Goal: Register for event/course

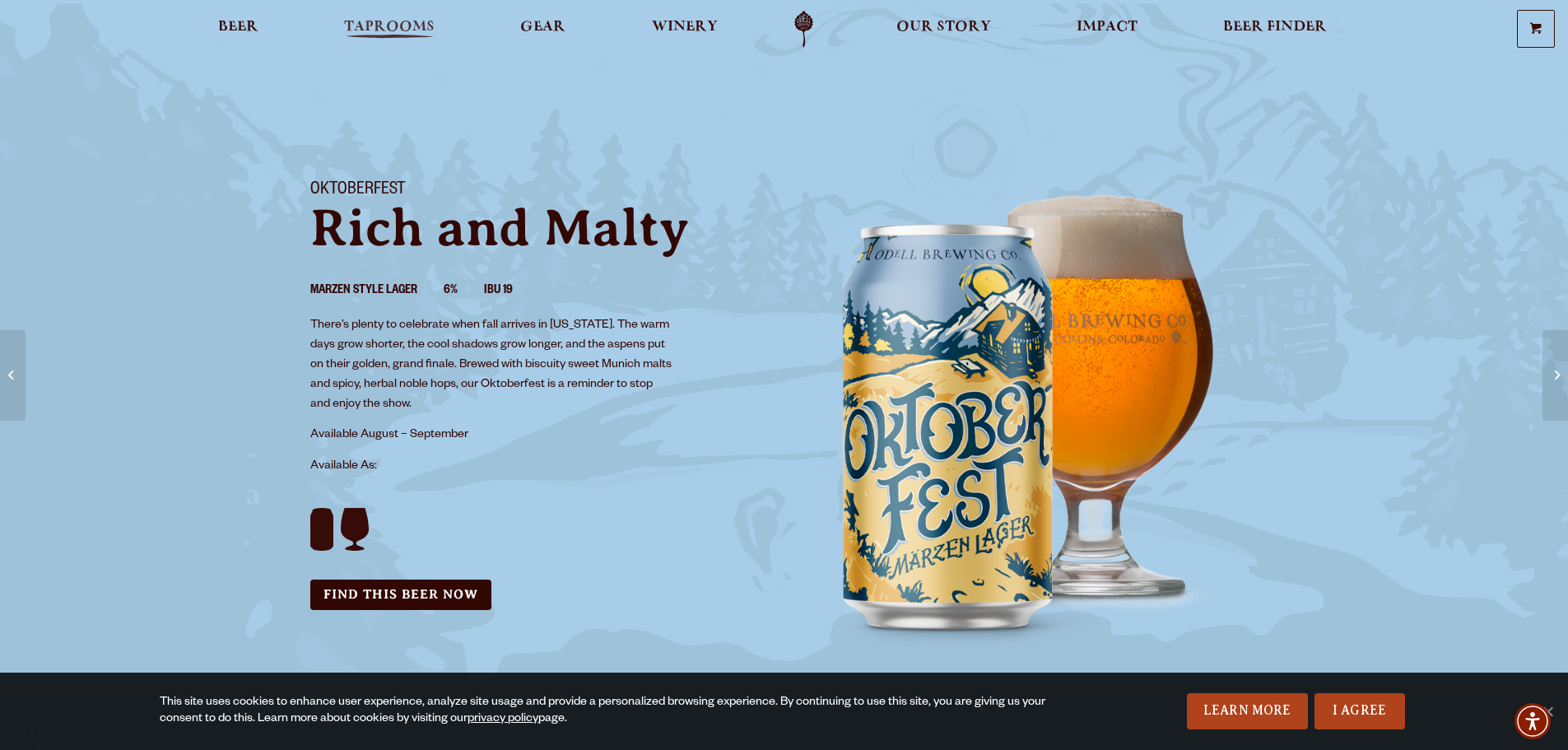
click at [393, 23] on span "Taprooms" at bounding box center [389, 27] width 91 height 13
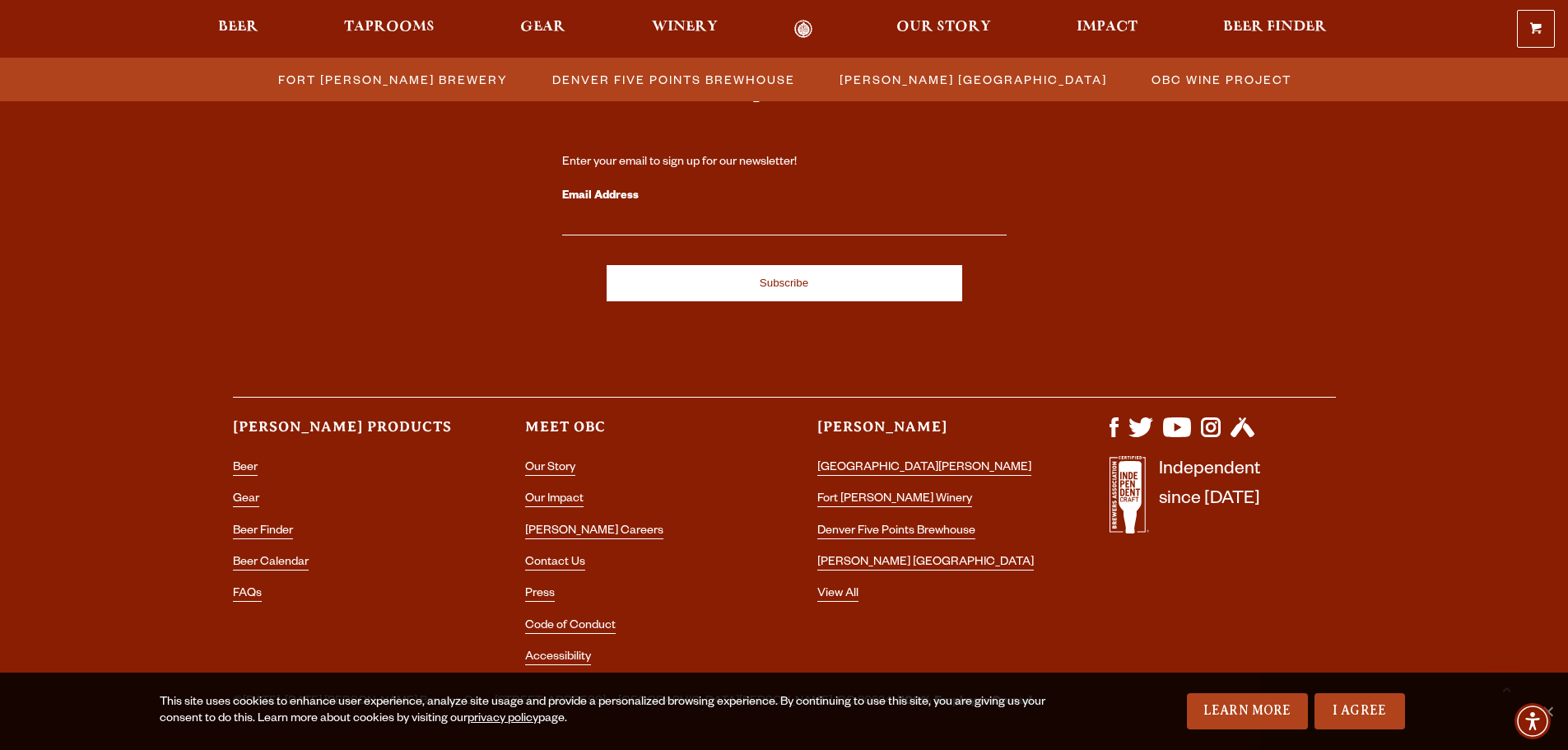
scroll to position [1804, 0]
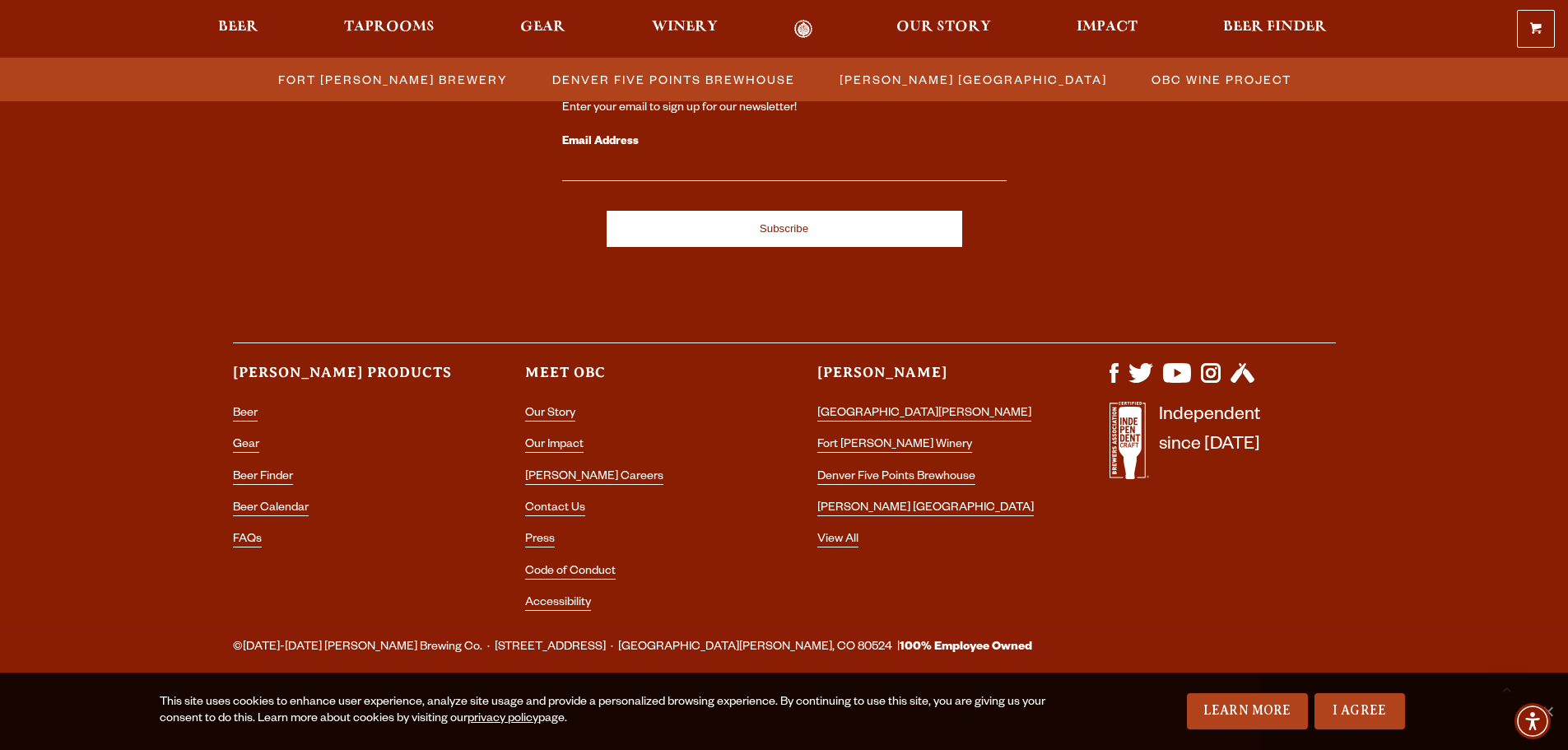
click at [604, 167] on input "Email Address" at bounding box center [784, 170] width 445 height 22
type input "rjwhetstone@gmail.com"
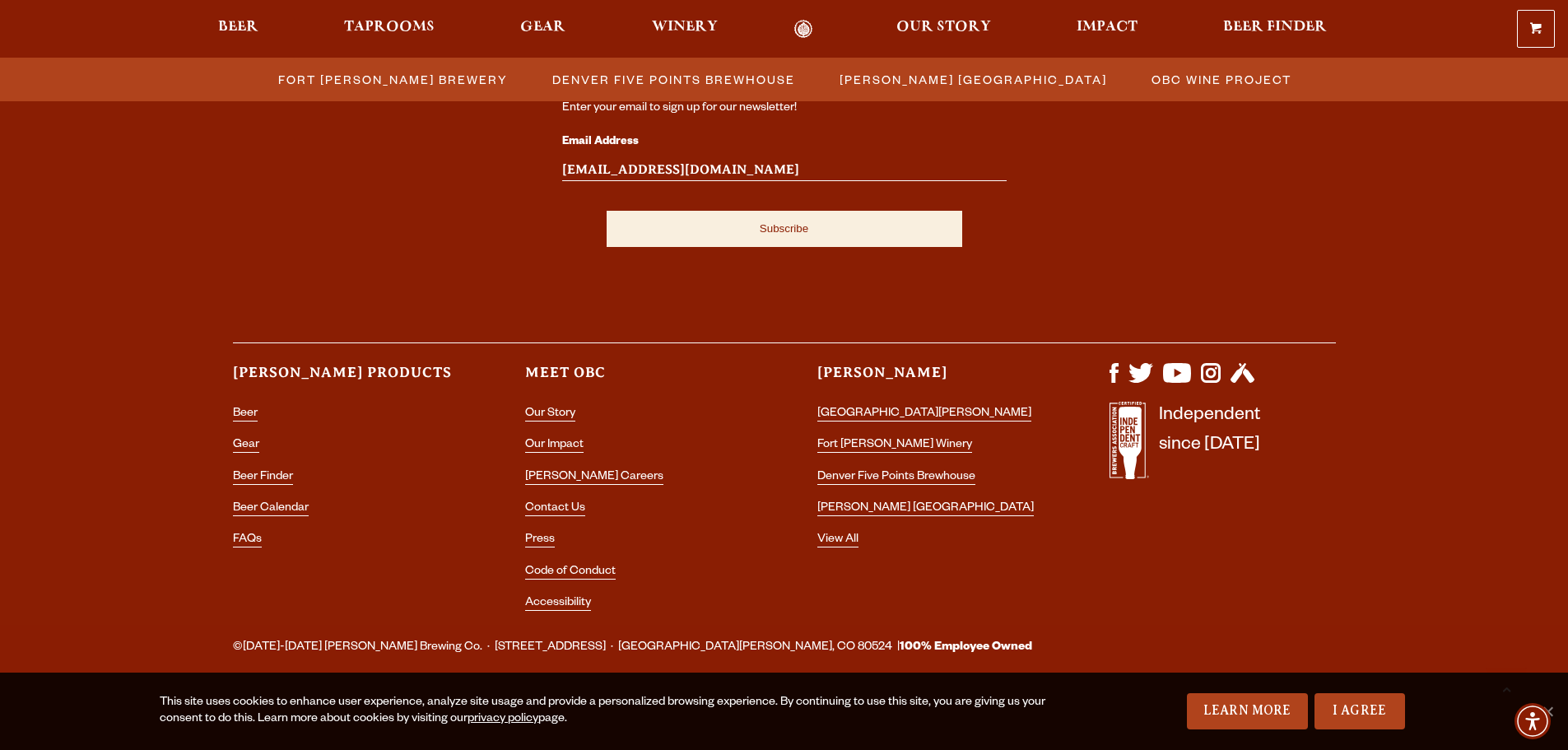
click at [799, 228] on input "Subscribe" at bounding box center [785, 228] width 356 height 37
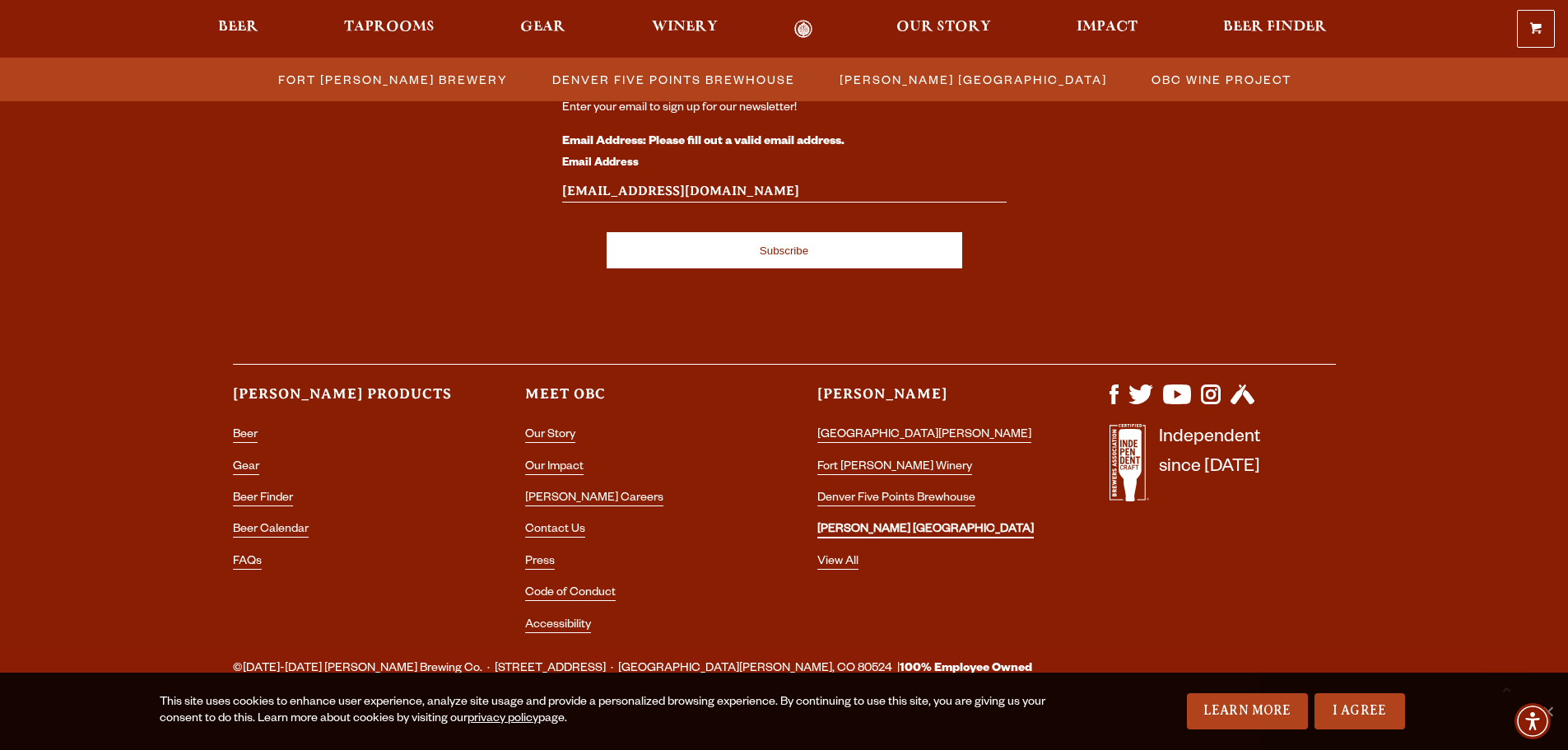
click at [893, 528] on link "[PERSON_NAME] [GEOGRAPHIC_DATA]" at bounding box center [925, 531] width 216 height 15
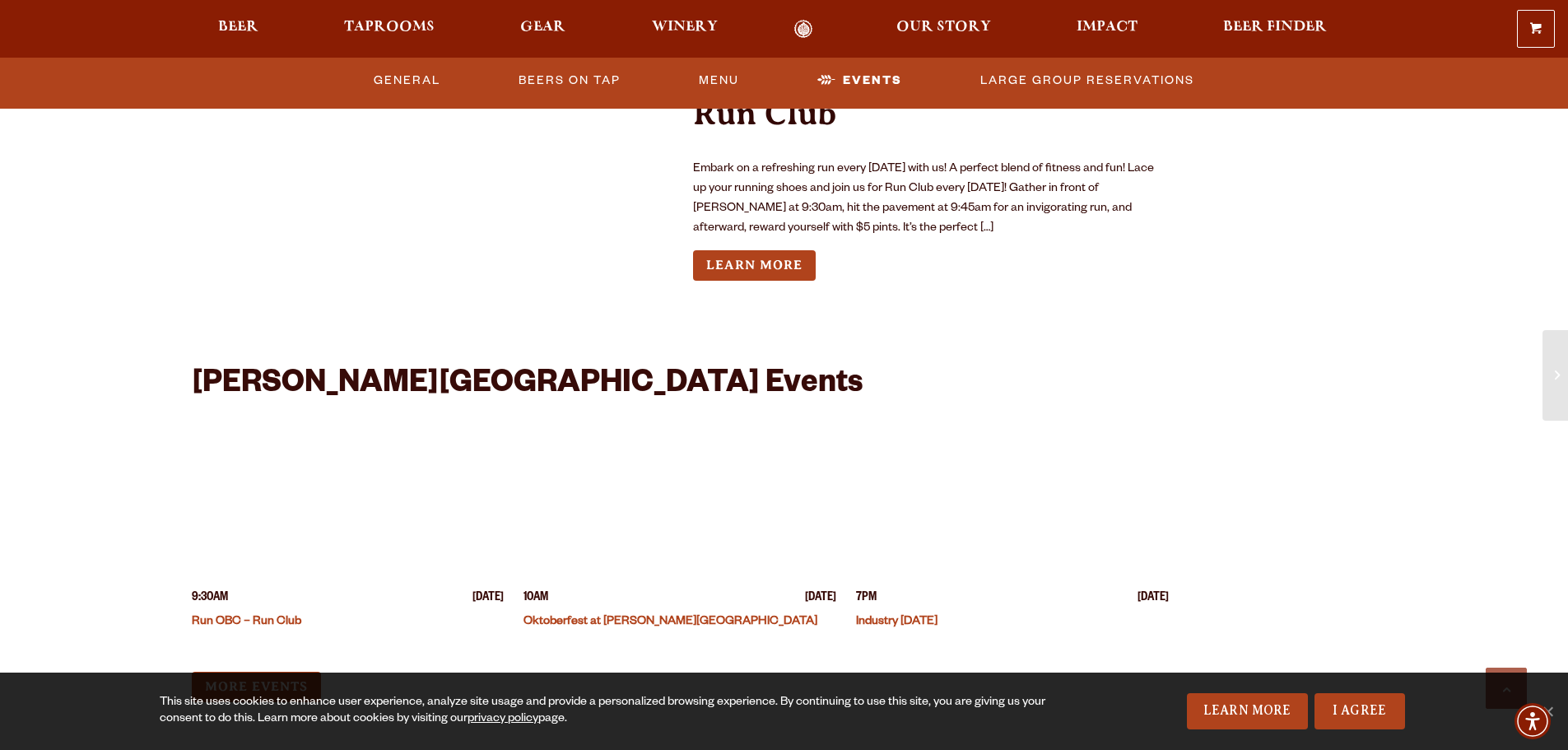
scroll to position [3703, 0]
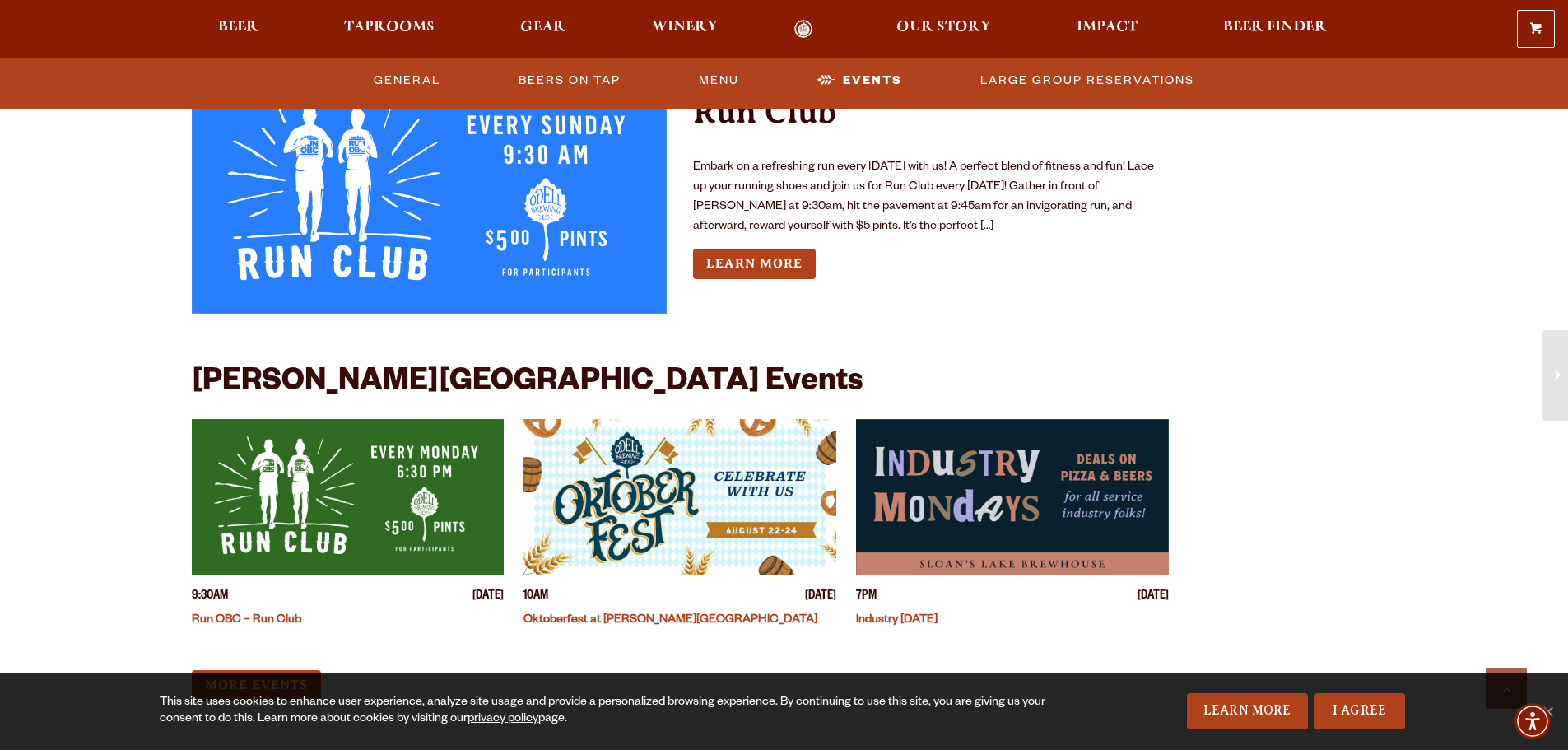
click at [650, 456] on img "View event details" at bounding box center [680, 496] width 313 height 156
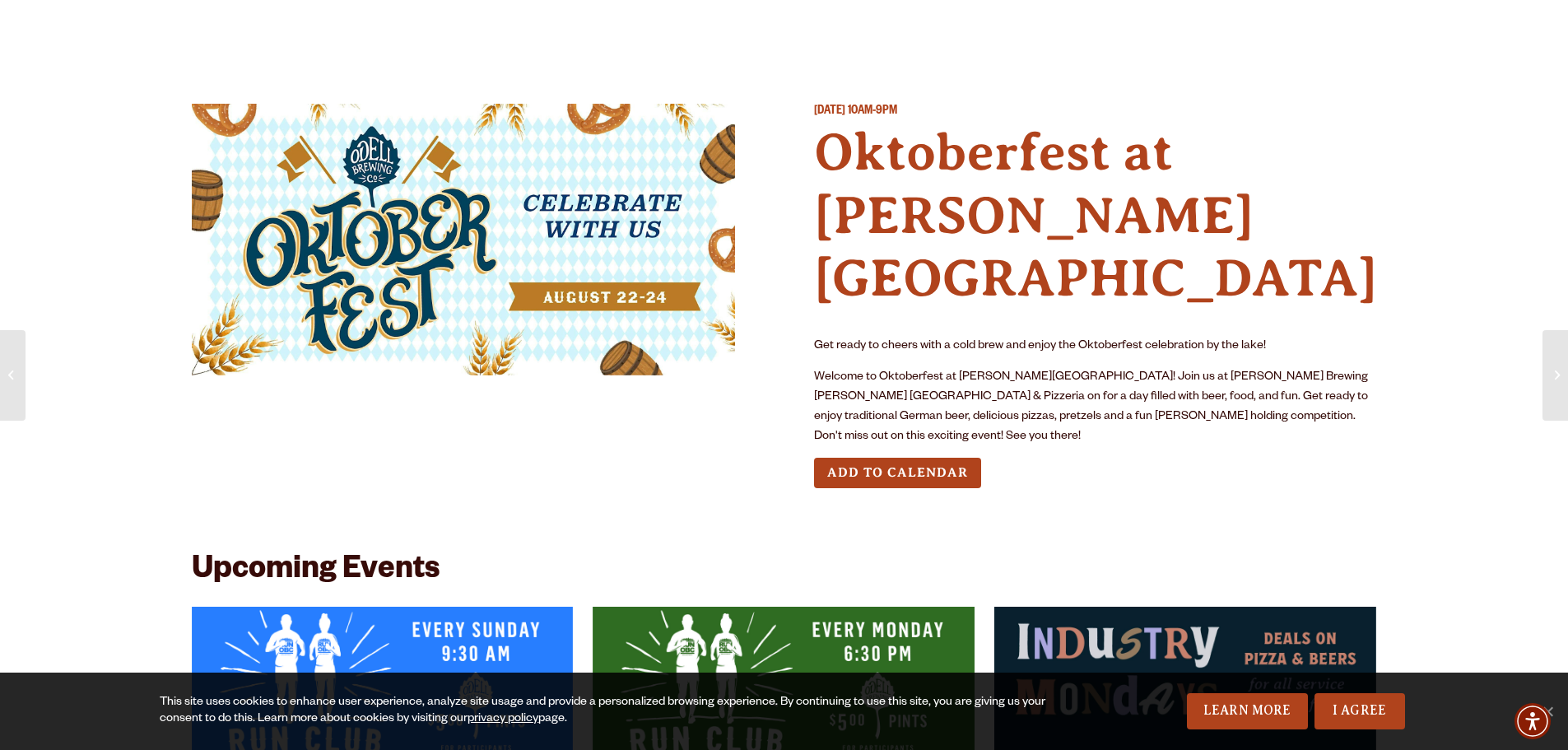
drag, startPoint x: 919, startPoint y: 385, endPoint x: 653, endPoint y: 85, distance: 400.9
click at [919, 458] on button "Add to Calendar" at bounding box center [897, 473] width 167 height 31
click at [905, 458] on button "Add to Calendar" at bounding box center [897, 473] width 167 height 31
